Goal: Task Accomplishment & Management: Complete application form

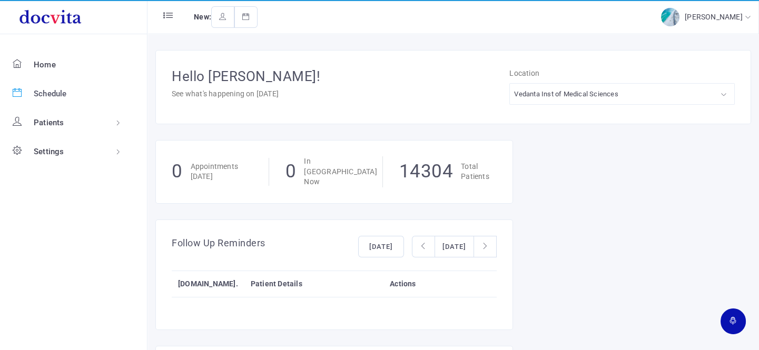
click at [34, 97] on span "Schedule" at bounding box center [50, 93] width 33 height 9
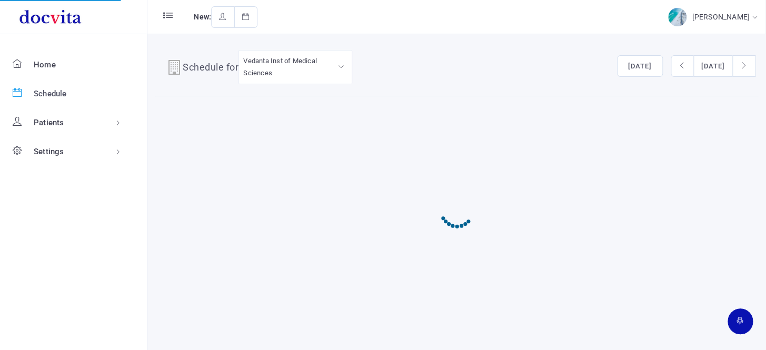
click at [44, 92] on span "Schedule" at bounding box center [50, 93] width 33 height 9
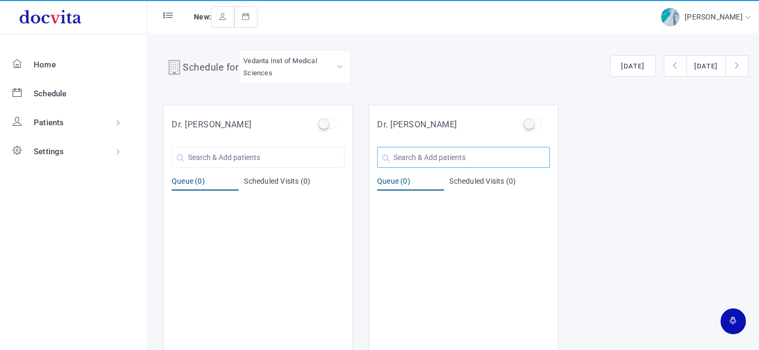
click at [378, 150] on input "text" at bounding box center [463, 157] width 173 height 21
type input "T"
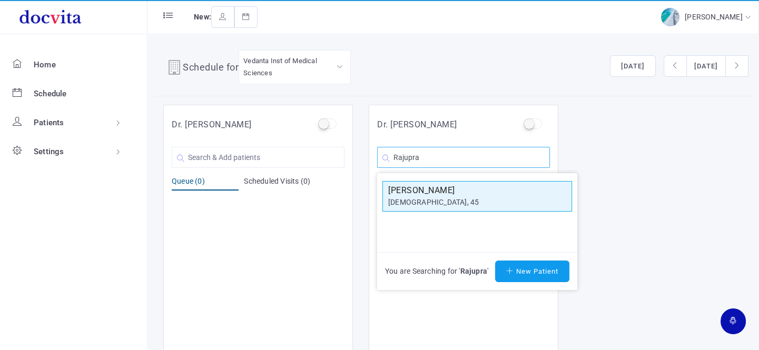
type input "Rajupra"
click at [467, 193] on h5 "Rajuprasad Gupta" at bounding box center [477, 190] width 178 height 13
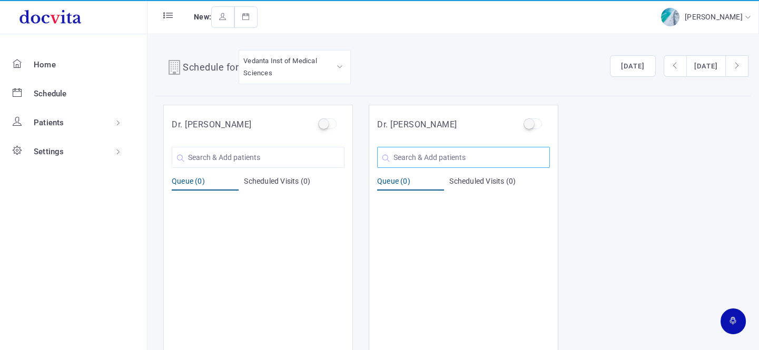
click at [460, 156] on input "text" at bounding box center [463, 157] width 173 height 21
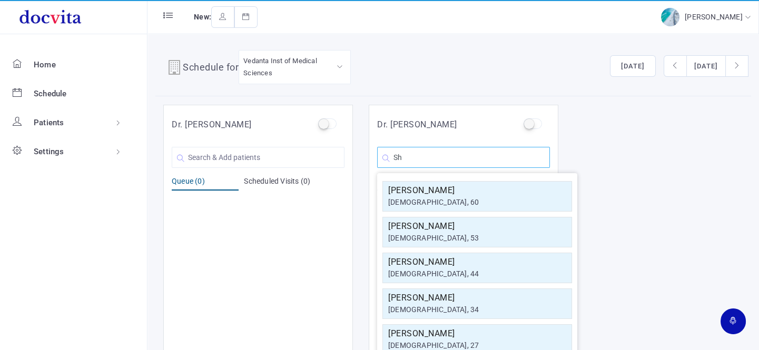
type input "S"
type input "\Shankar"
click at [451, 334] on h5 "Shankarlal Joshi" at bounding box center [477, 334] width 178 height 13
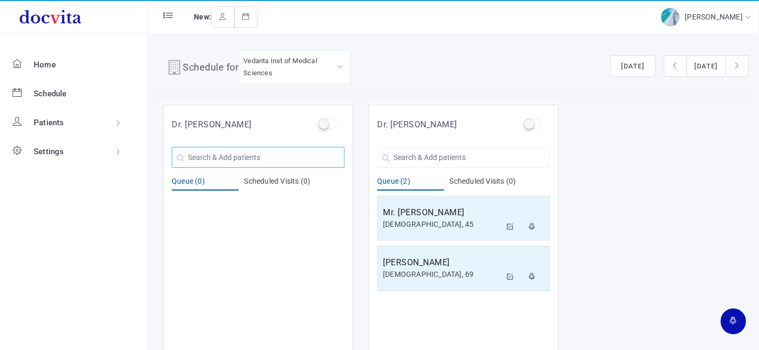
click at [277, 153] on input "text" at bounding box center [258, 157] width 173 height 21
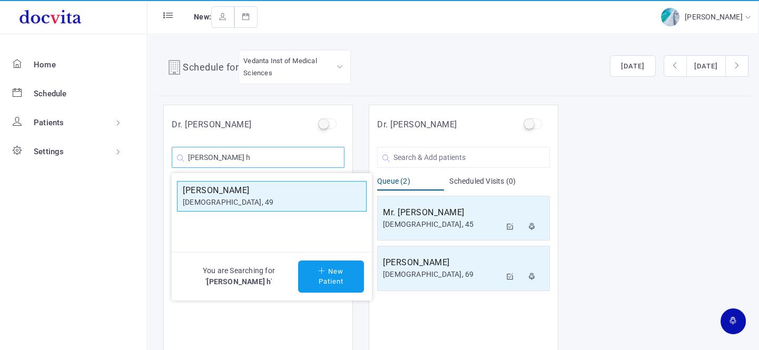
type input "Harshit h"
click at [263, 188] on h5 "Harshit H Kothia" at bounding box center [272, 190] width 178 height 13
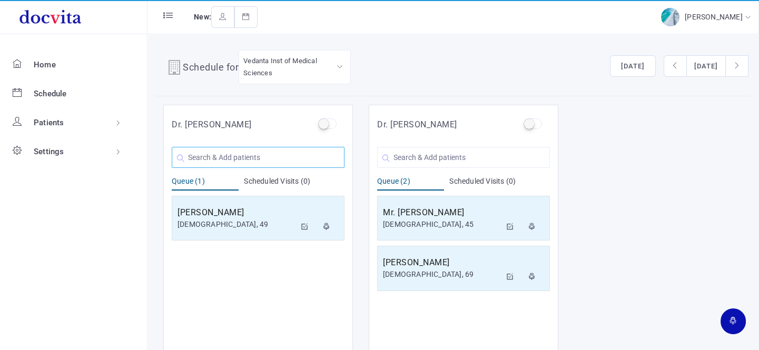
click at [252, 154] on input "text" at bounding box center [258, 157] width 173 height 21
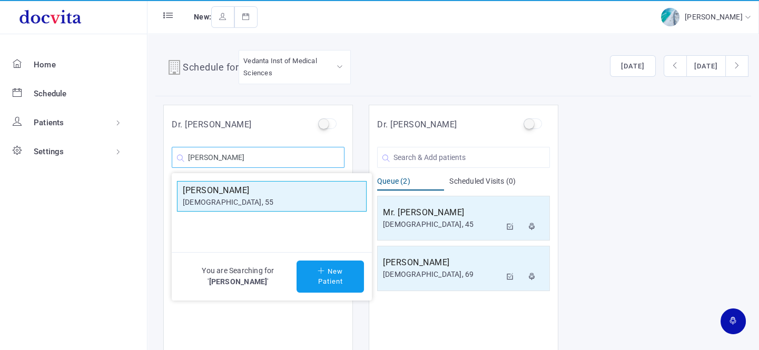
type input "Deepika I"
click at [245, 190] on h5 "Deepika I Patel" at bounding box center [272, 190] width 178 height 13
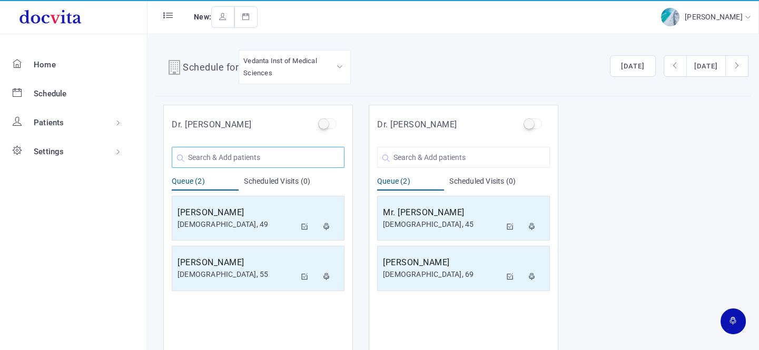
click at [283, 163] on input "text" at bounding box center [258, 157] width 173 height 21
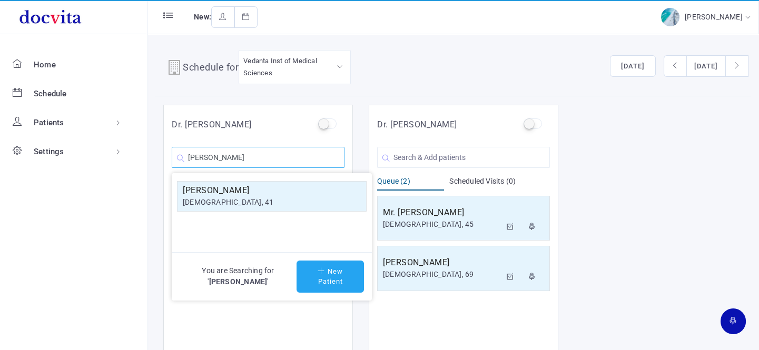
type input "Mahendrasinh Vala"
click at [328, 270] on button "New Patient" at bounding box center [330, 277] width 67 height 32
type input "Mahendrasinh Vala"
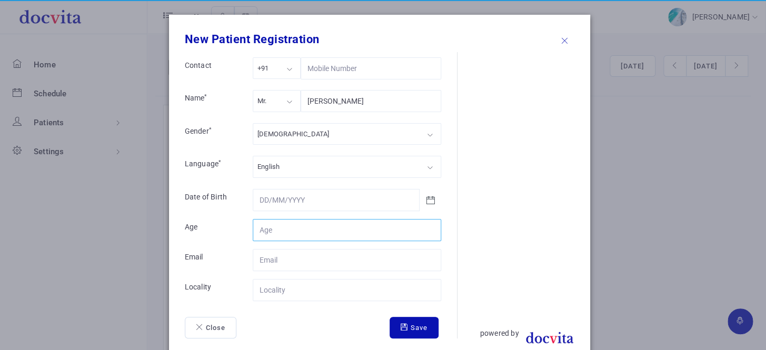
click at [299, 230] on input "Contact" at bounding box center [347, 230] width 189 height 22
type input "52"
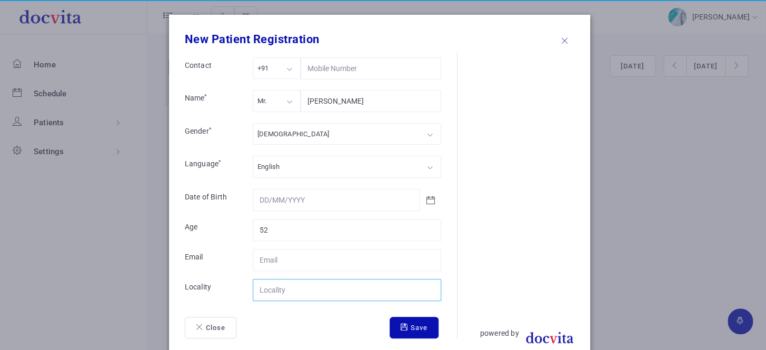
click at [293, 291] on input "Contact" at bounding box center [347, 290] width 189 height 22
type input "Mahuva"
click at [401, 325] on icon "submit" at bounding box center [406, 327] width 10 height 7
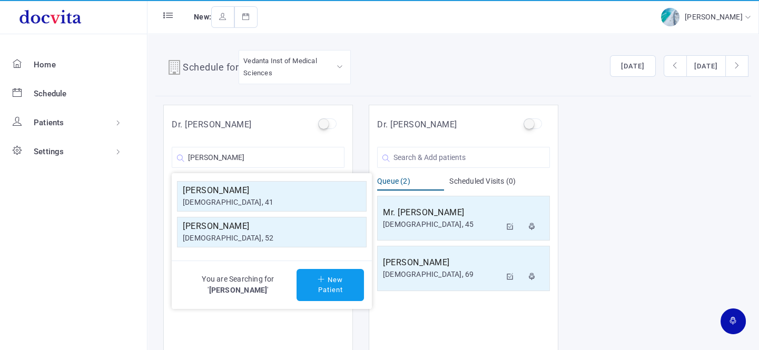
drag, startPoint x: 248, startPoint y: 228, endPoint x: 228, endPoint y: 242, distance: 24.2
click at [234, 236] on div "Mahendrasinh Vala male, 52" at bounding box center [272, 232] width 178 height 24
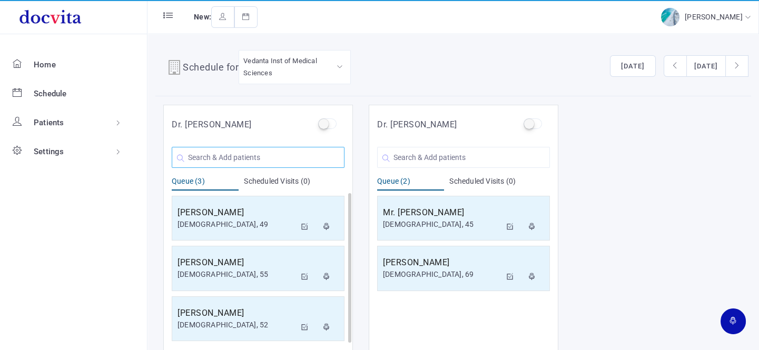
click at [240, 157] on input "text" at bounding box center [258, 157] width 173 height 21
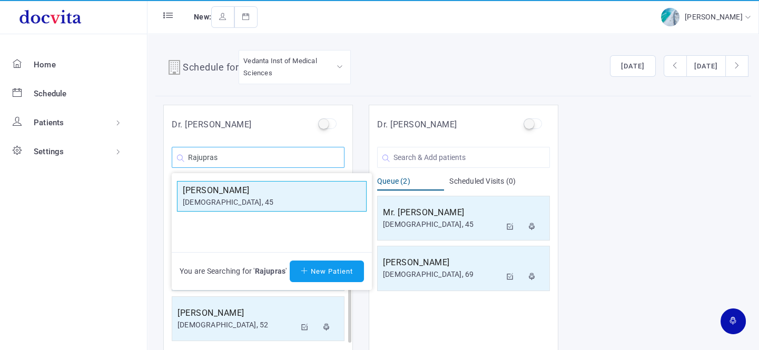
type input "Rajupras"
click at [242, 191] on h5 "Rajuprasad Gupta" at bounding box center [272, 190] width 178 height 13
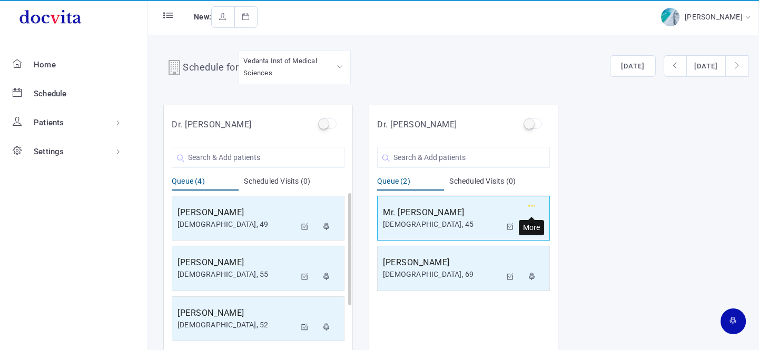
click at [527, 203] on button "button" at bounding box center [531, 208] width 19 height 18
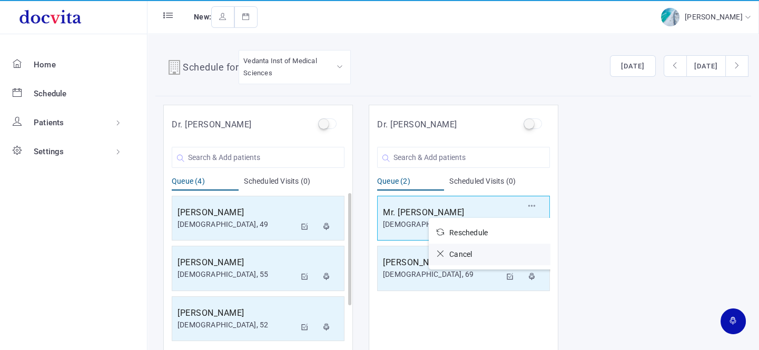
click at [495, 252] on link "Cancel" at bounding box center [492, 255] width 126 height 22
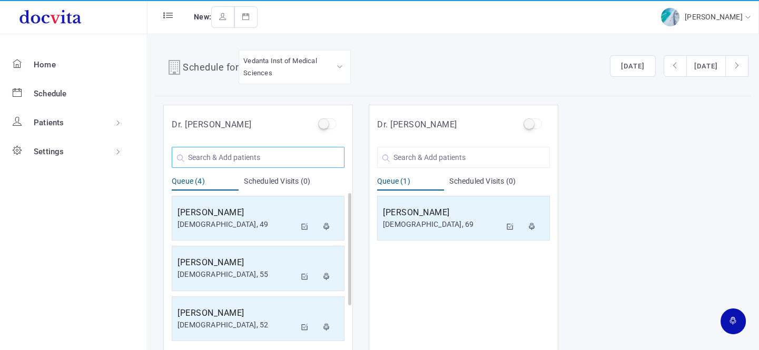
click at [279, 165] on input "text" at bounding box center [258, 157] width 173 height 21
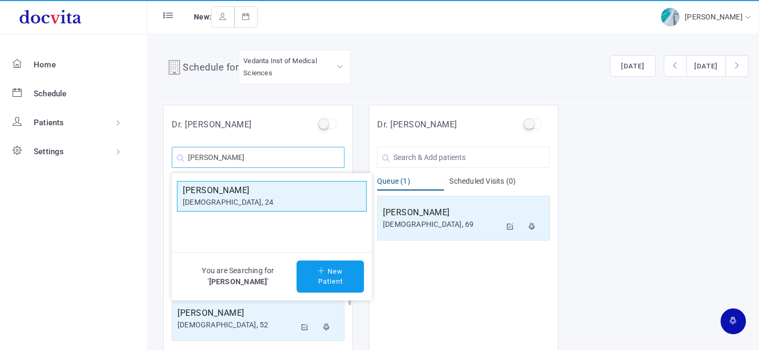
type input "Heramb"
click at [265, 185] on h5 "Heramb Dahivalkar" at bounding box center [272, 190] width 178 height 13
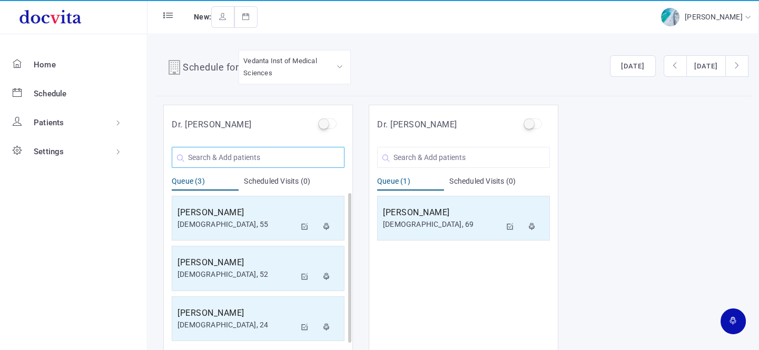
click at [254, 158] on input "text" at bounding box center [258, 157] width 173 height 21
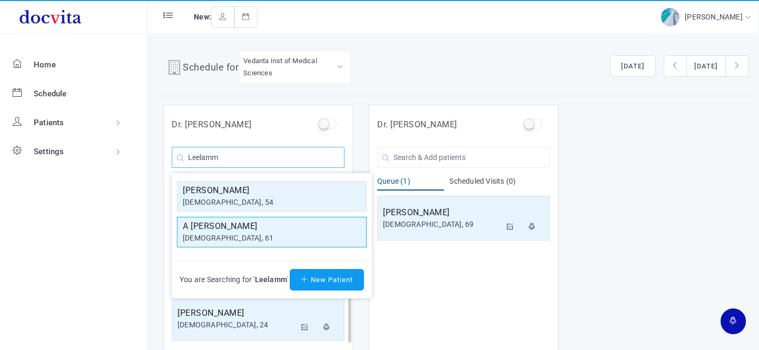
type input "Leelamm"
click at [253, 228] on h5 "A Leelamma Rajan" at bounding box center [272, 226] width 178 height 13
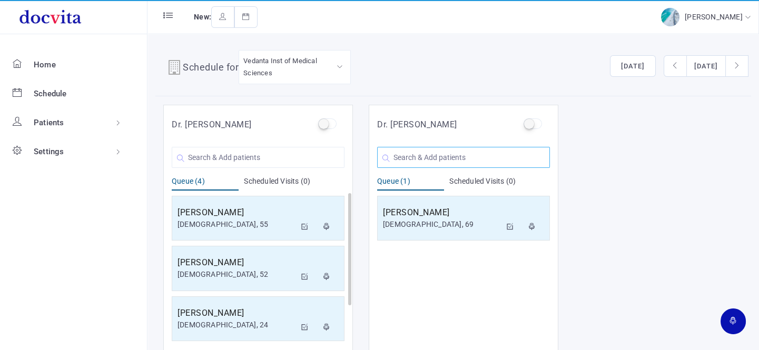
click at [402, 158] on input "text" at bounding box center [463, 157] width 173 height 21
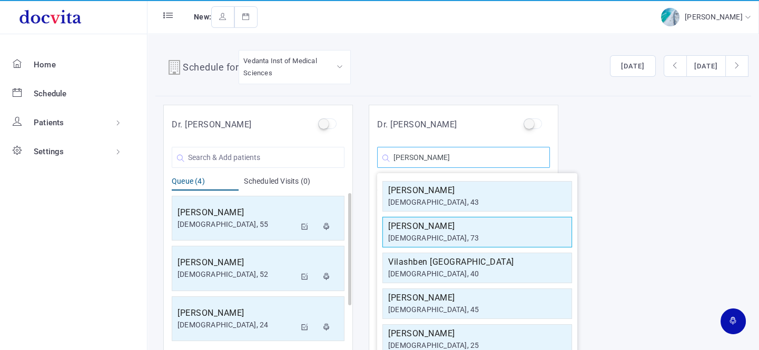
type input "Vilash"
click at [420, 240] on div "female, 73" at bounding box center [477, 238] width 178 height 11
